Goal: Task Accomplishment & Management: Manage account settings

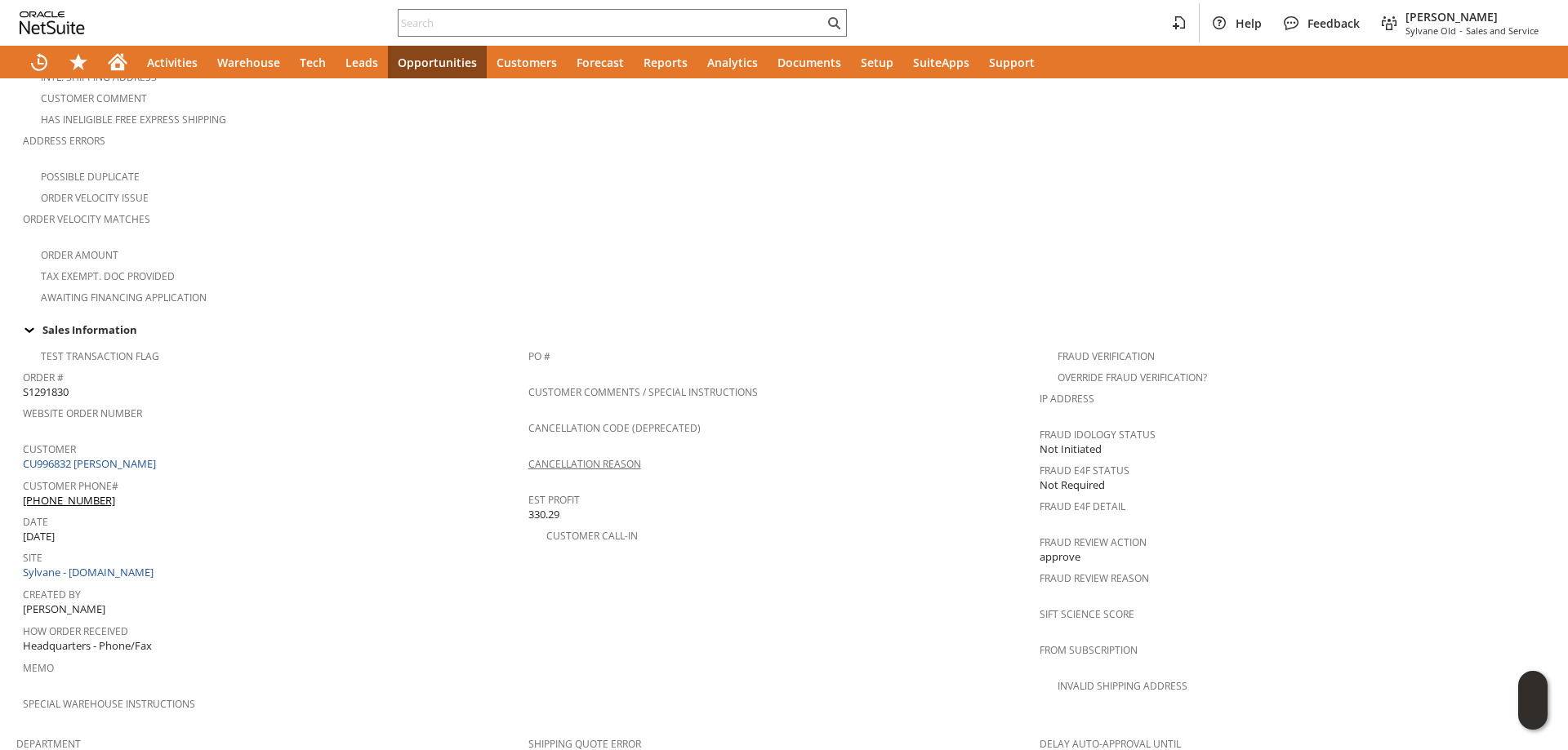
scroll to position [302, 0]
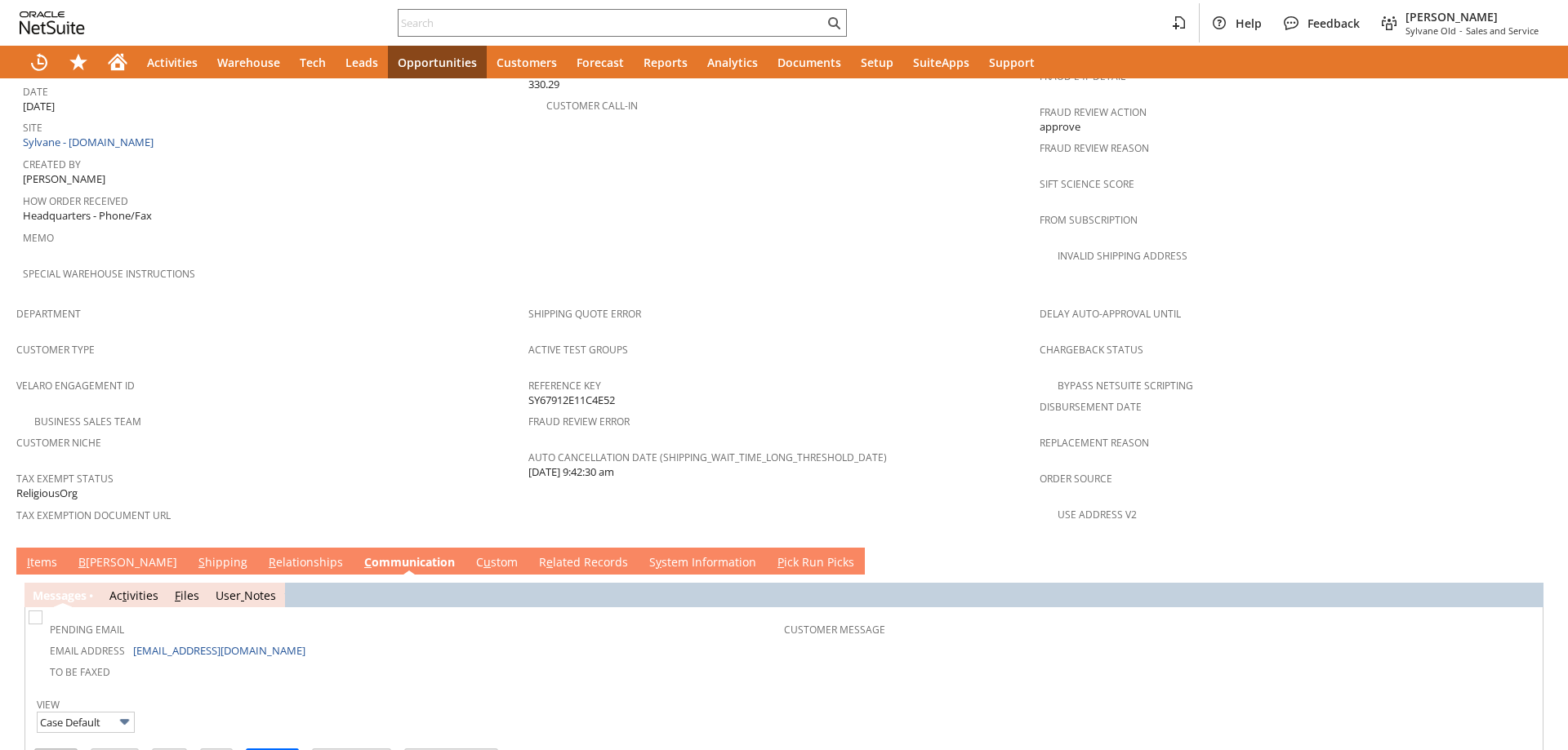
scroll to position [1043, 0]
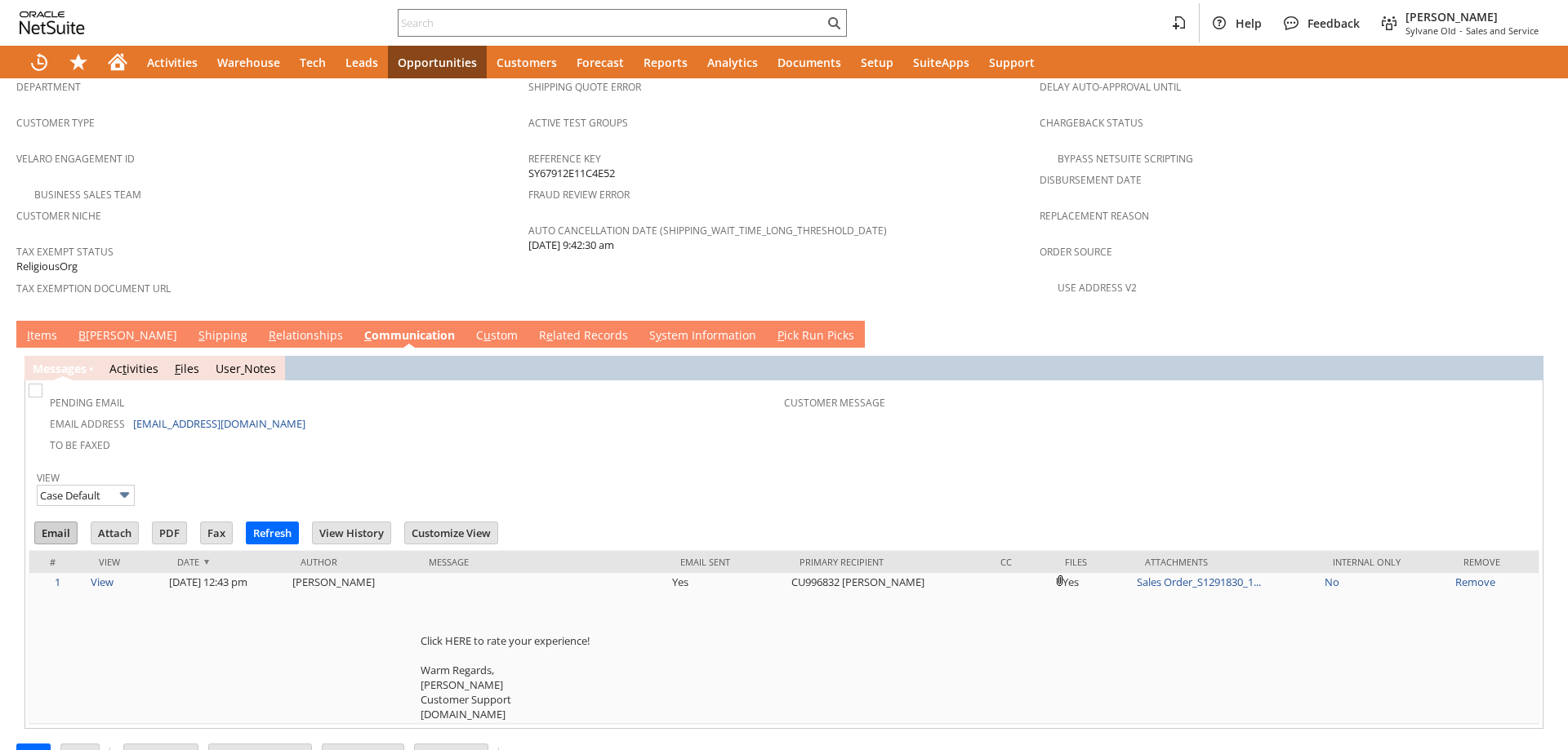
click at [63, 522] on input "Email" at bounding box center [56, 532] width 42 height 21
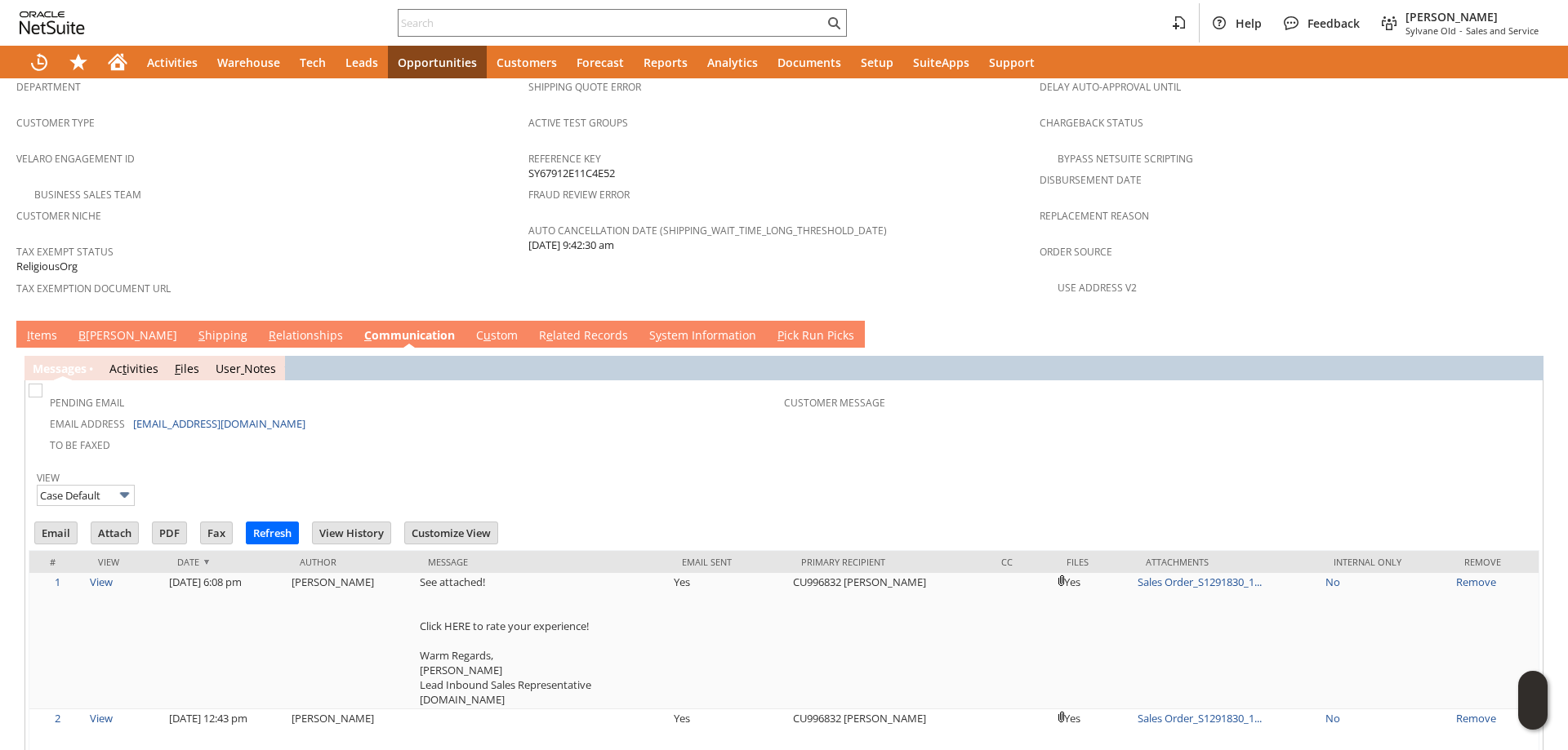
scroll to position [0, 0]
